Goal: Transaction & Acquisition: Book appointment/travel/reservation

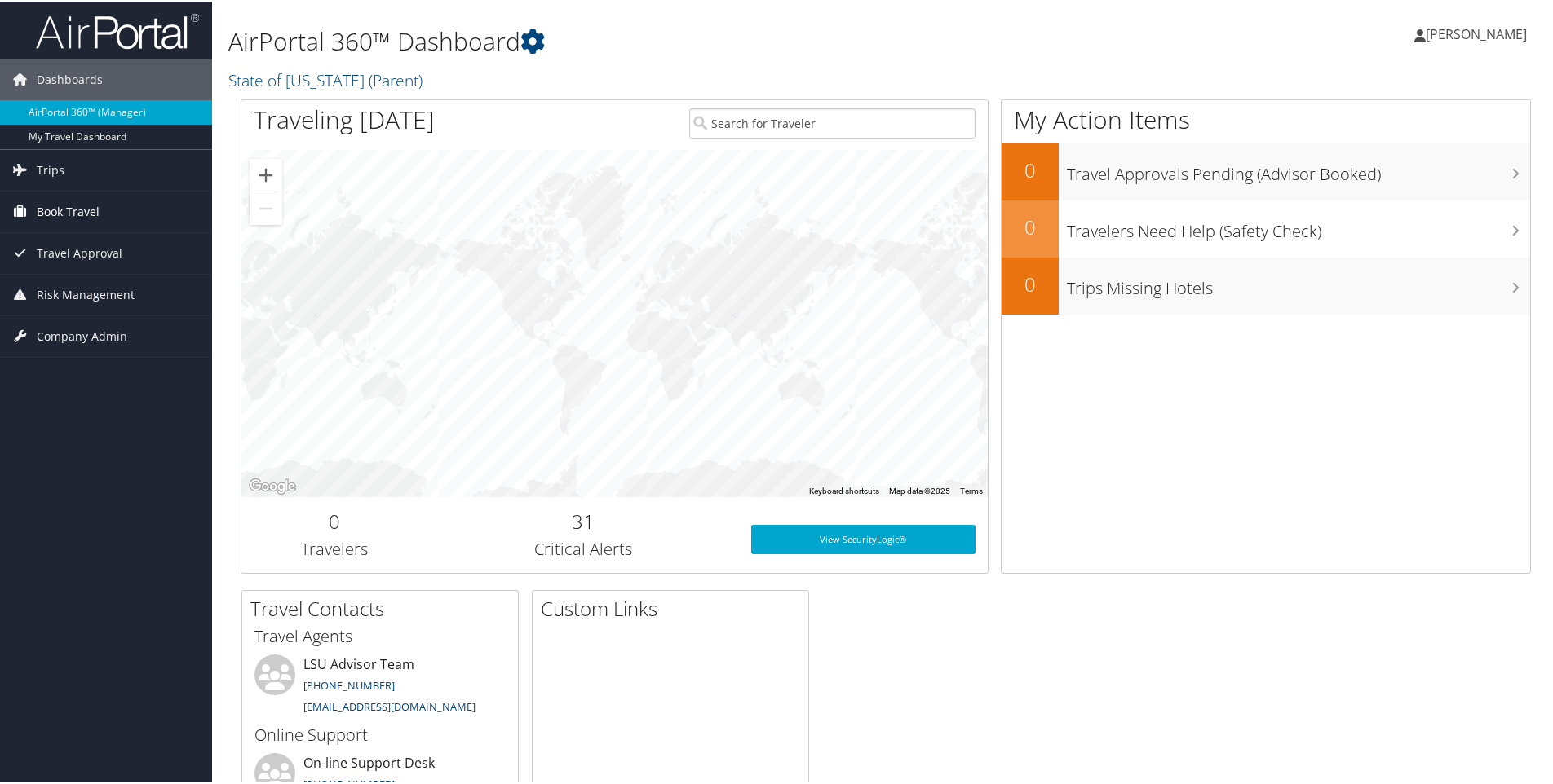
click at [66, 207] on span "Book Travel" at bounding box center [68, 210] width 63 height 40
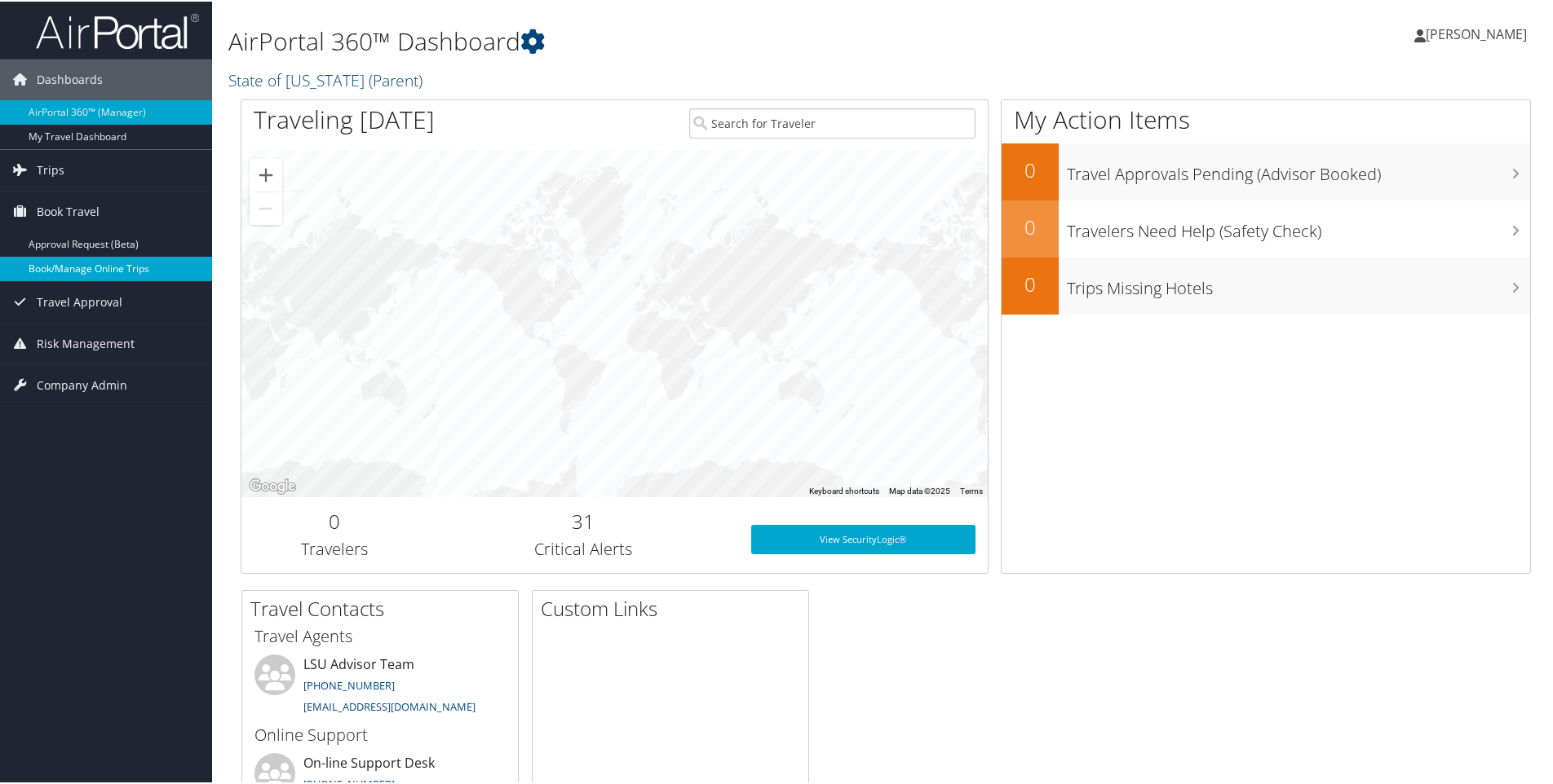
click at [93, 259] on link "Book/Manage Online Trips" at bounding box center [106, 267] width 212 height 24
click at [102, 275] on link "Book/Manage Online Trips" at bounding box center [106, 267] width 212 height 24
